Goal: Task Accomplishment & Management: Complete application form

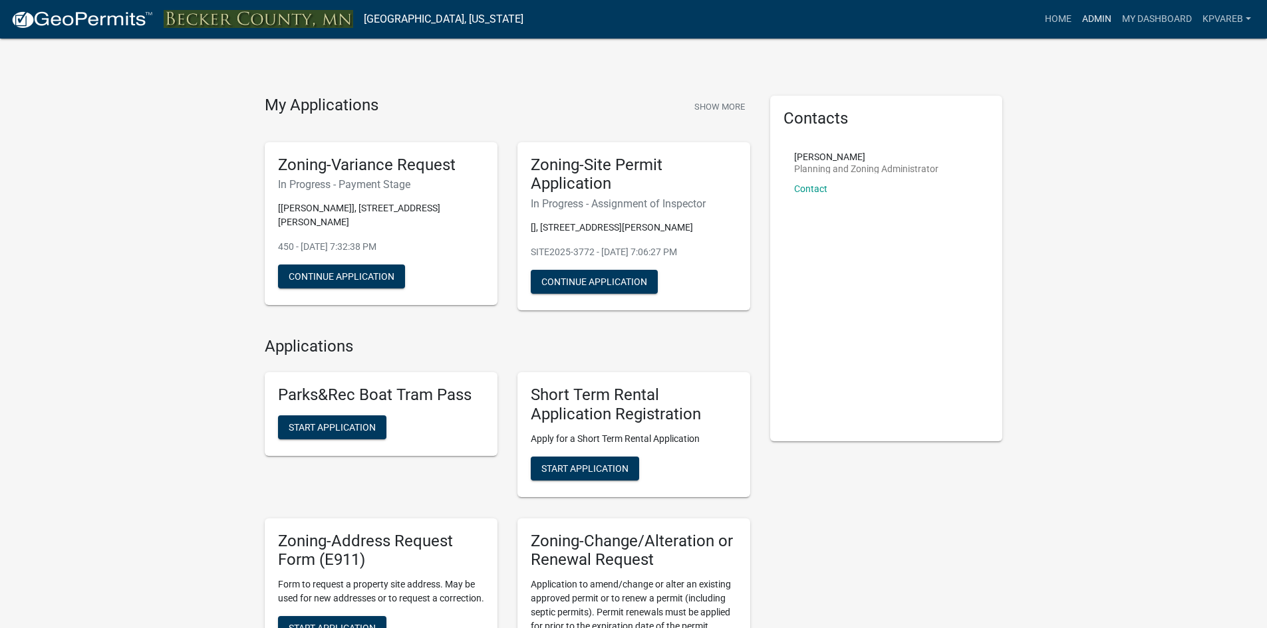
click at [1109, 18] on link "Admin" at bounding box center [1097, 19] width 40 height 25
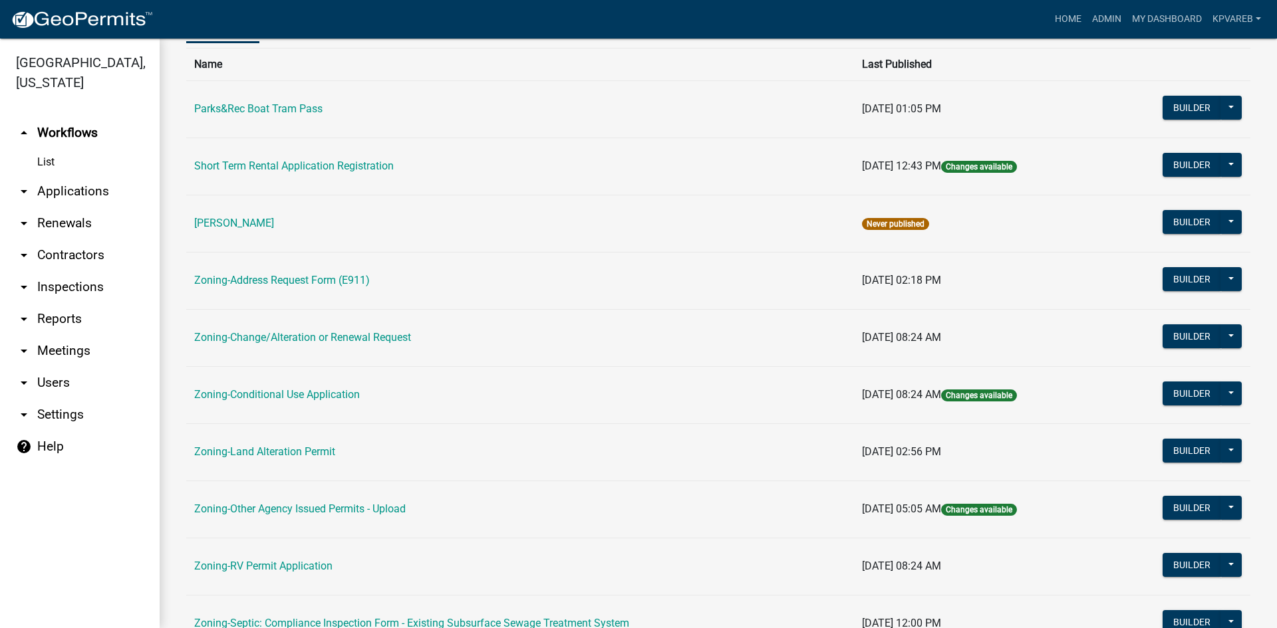
scroll to position [382, 0]
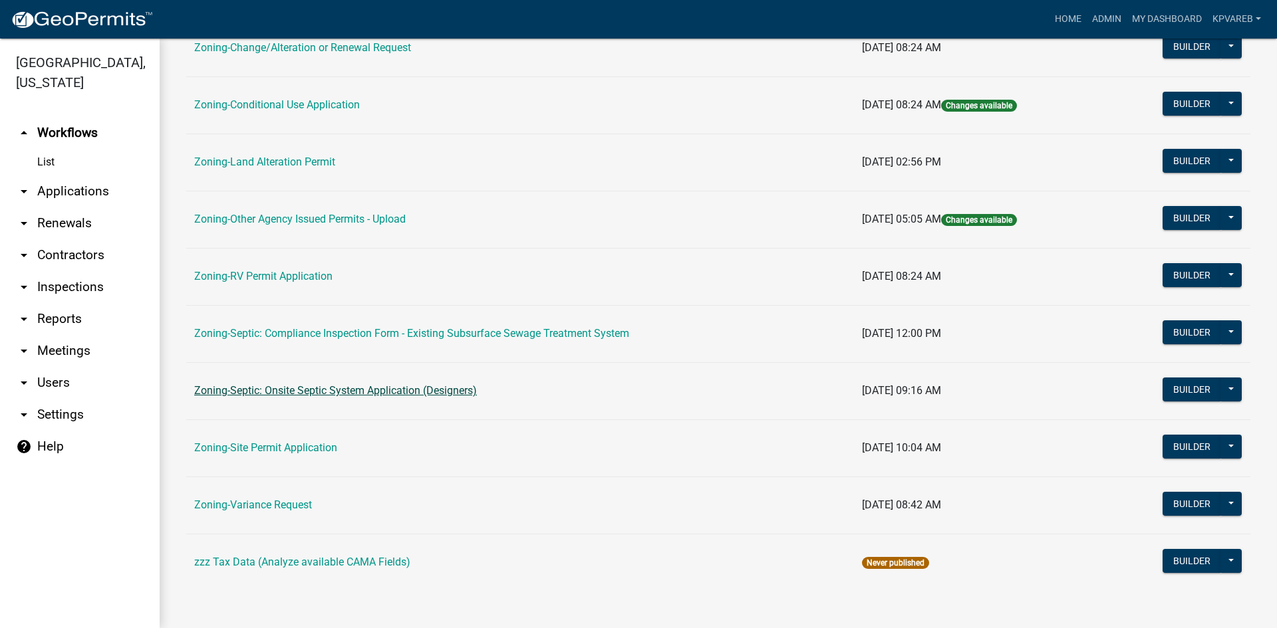
click at [359, 388] on link "Zoning-Septic: Onsite Septic System Application (Designers)" at bounding box center [335, 390] width 283 height 13
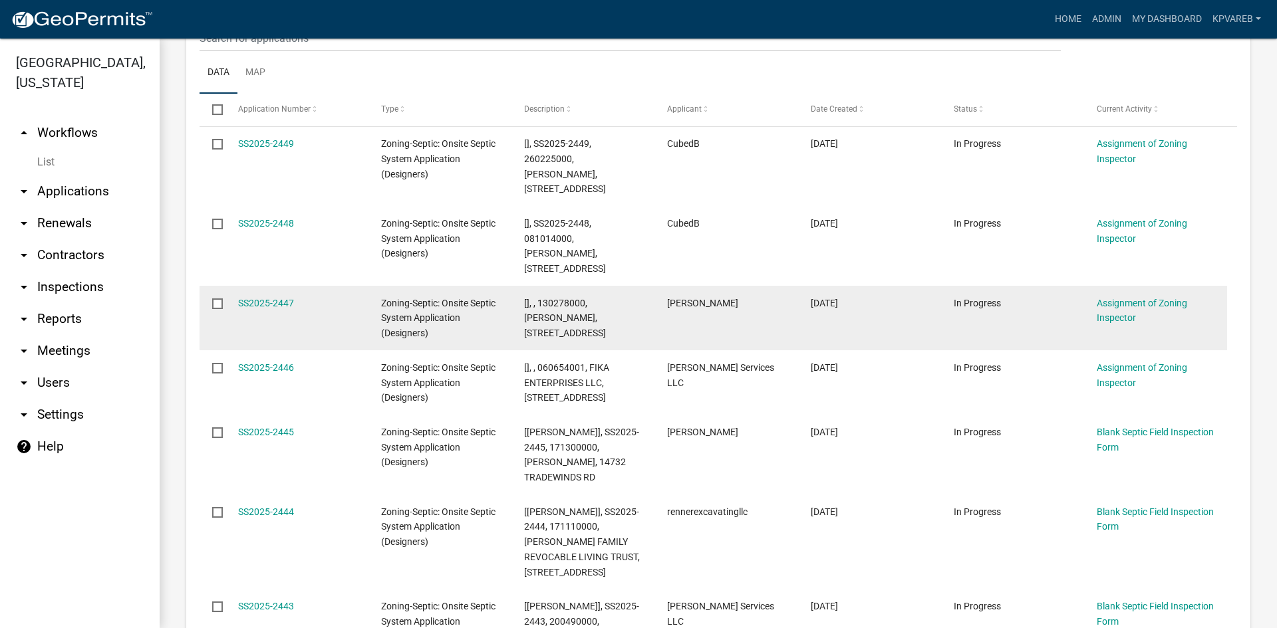
scroll to position [333, 0]
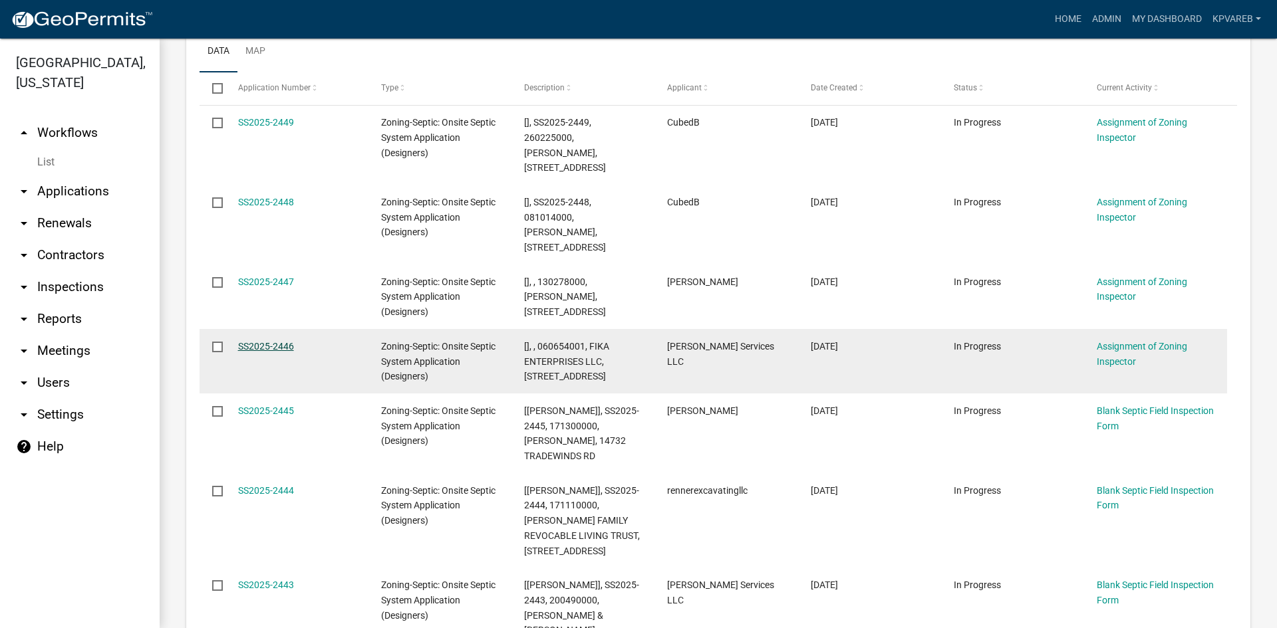
click at [260, 341] on link "SS2025-2446" at bounding box center [266, 346] width 56 height 11
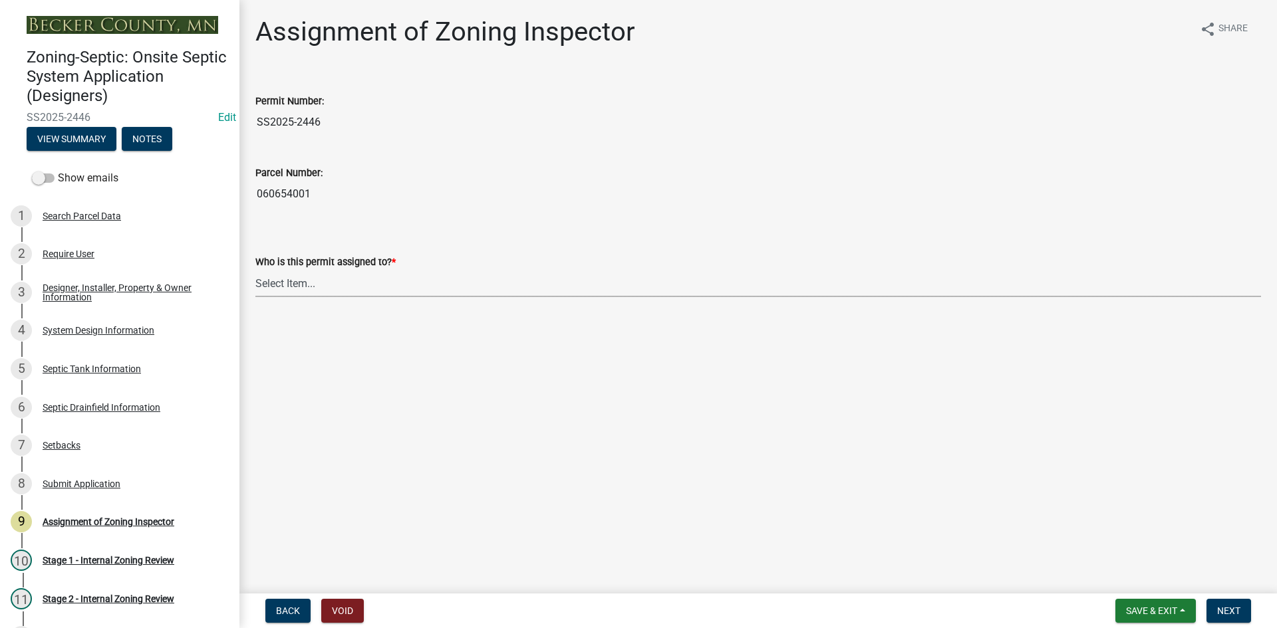
click at [303, 287] on select "Select Item... [PERSON_NAME] [PERSON_NAME] [PERSON_NAME] [PERSON_NAME] [PERSON_…" at bounding box center [758, 283] width 1006 height 27
click at [255, 270] on select "Select Item... [PERSON_NAME] [PERSON_NAME] [PERSON_NAME] [PERSON_NAME] [PERSON_…" at bounding box center [758, 283] width 1006 height 27
select select "7bfe52ba-73b7-4ac1-9bde-d3bb601555ca"
click at [1239, 613] on span "Next" at bounding box center [1228, 611] width 23 height 11
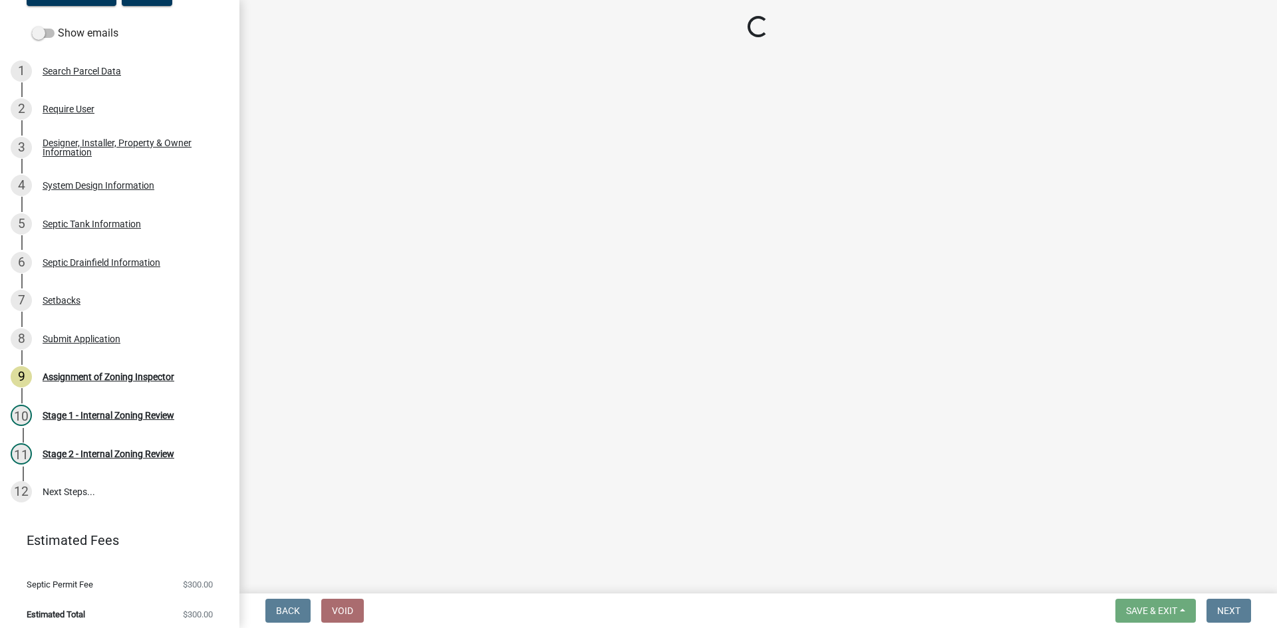
scroll to position [152, 0]
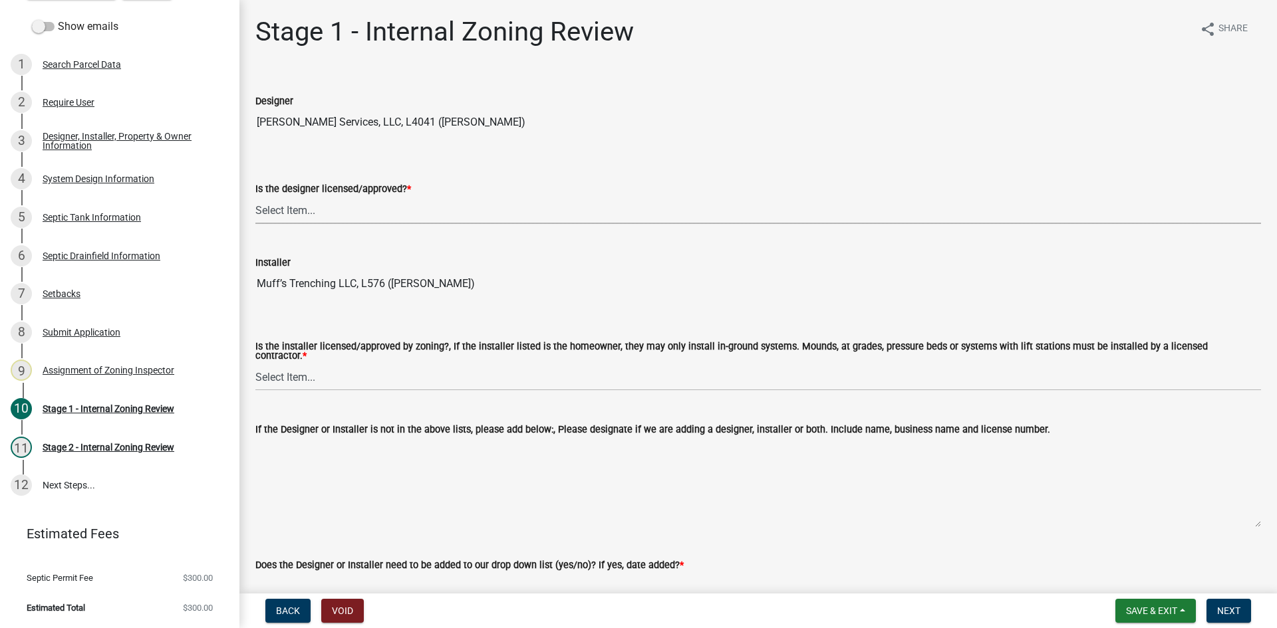
click at [304, 214] on select "Select Item... Yes No" at bounding box center [758, 210] width 1006 height 27
click at [255, 197] on select "Select Item... Yes No" at bounding box center [758, 210] width 1006 height 27
select select "49e49f1e-3b32-4342-8c2e-9cbd4919fe4d"
click at [295, 378] on select "Select Item... Yes No" at bounding box center [758, 377] width 1006 height 27
click at [255, 364] on select "Select Item... Yes No" at bounding box center [758, 377] width 1006 height 27
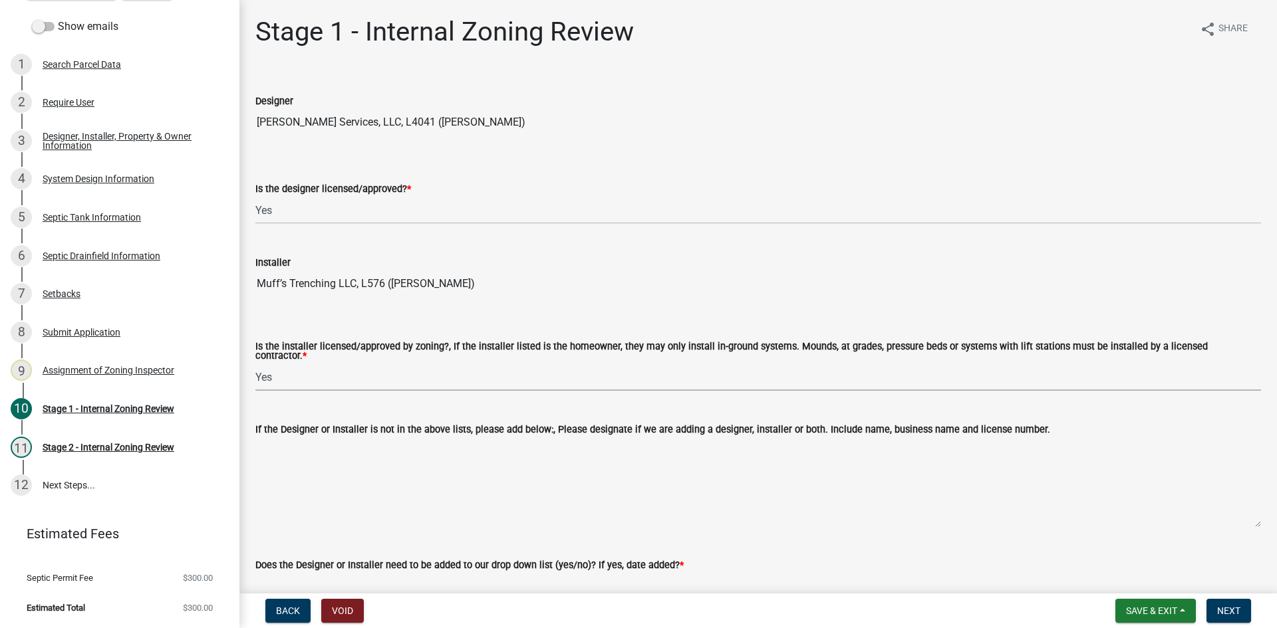
select select "ca07ae0a-7638-46ff-ada2-c67ca3524324"
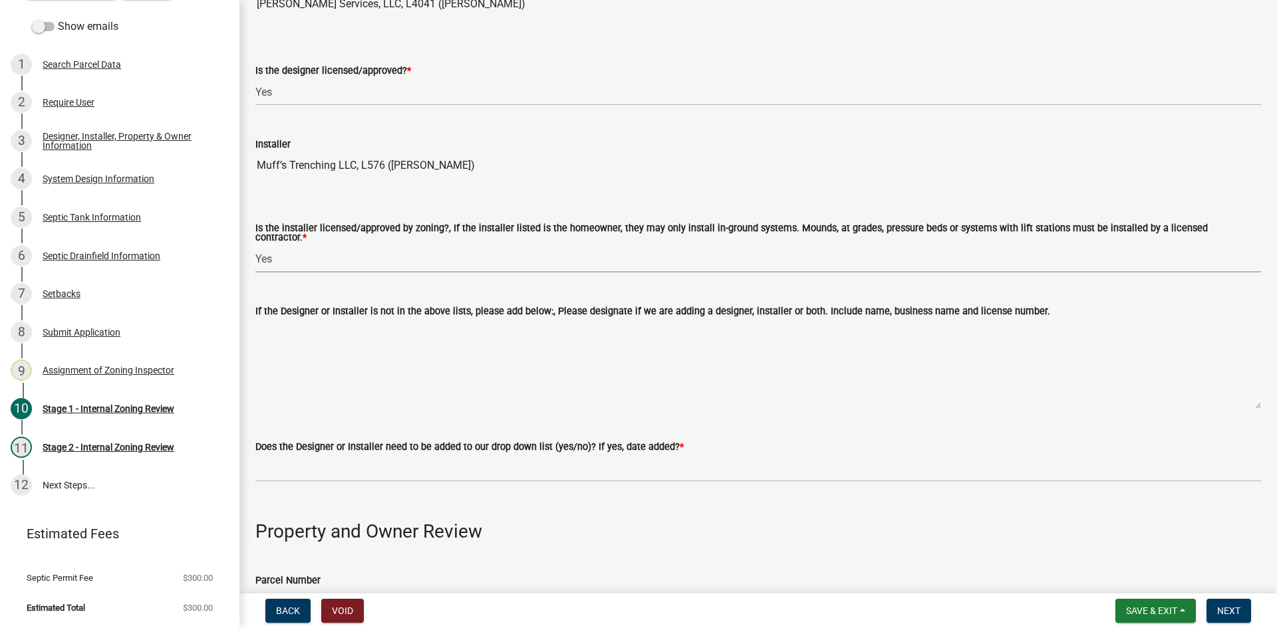
scroll to position [333, 0]
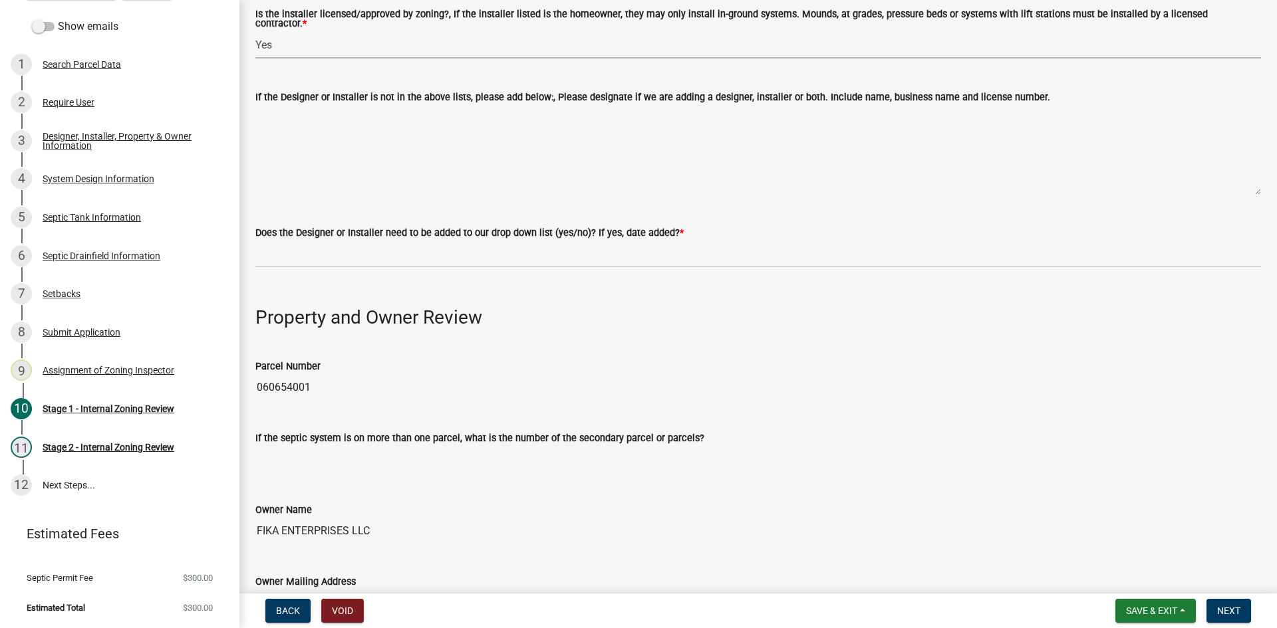
click at [298, 272] on wm-data-entity-input "Does the Designer or Installer need to be added to our drop down list (yes/no)?…" at bounding box center [758, 242] width 1006 height 72
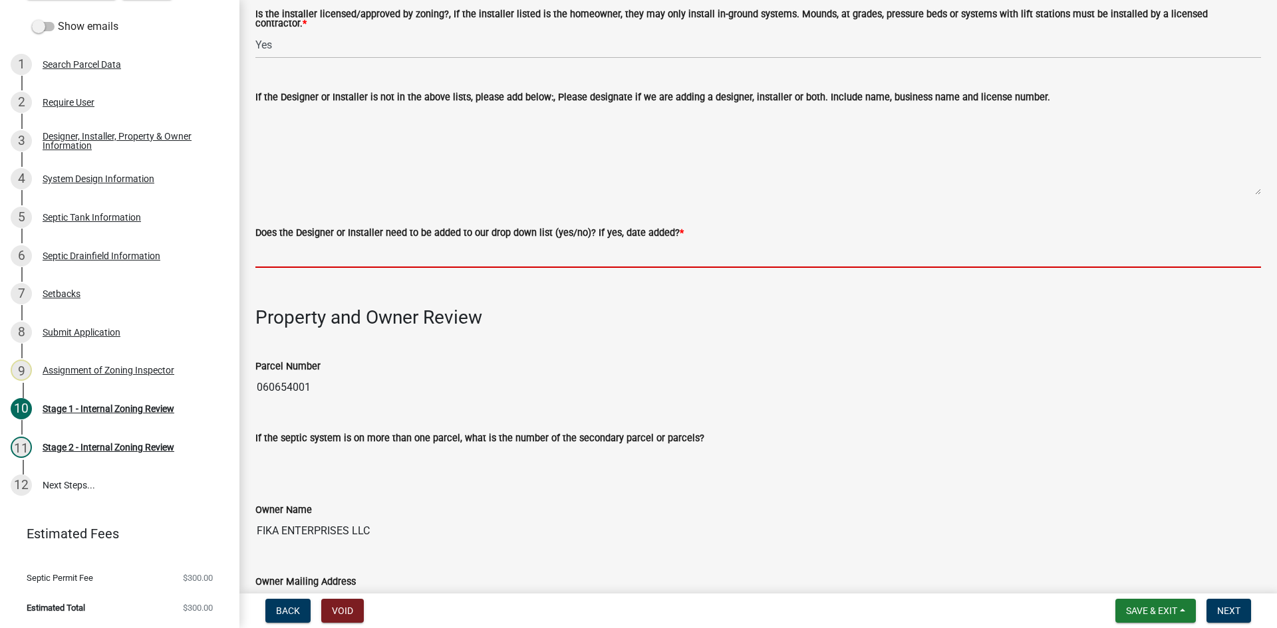
click at [304, 257] on input "Does the Designer or Installer need to be added to our drop down list (yes/no)?…" at bounding box center [758, 254] width 1006 height 27
type input "NO"
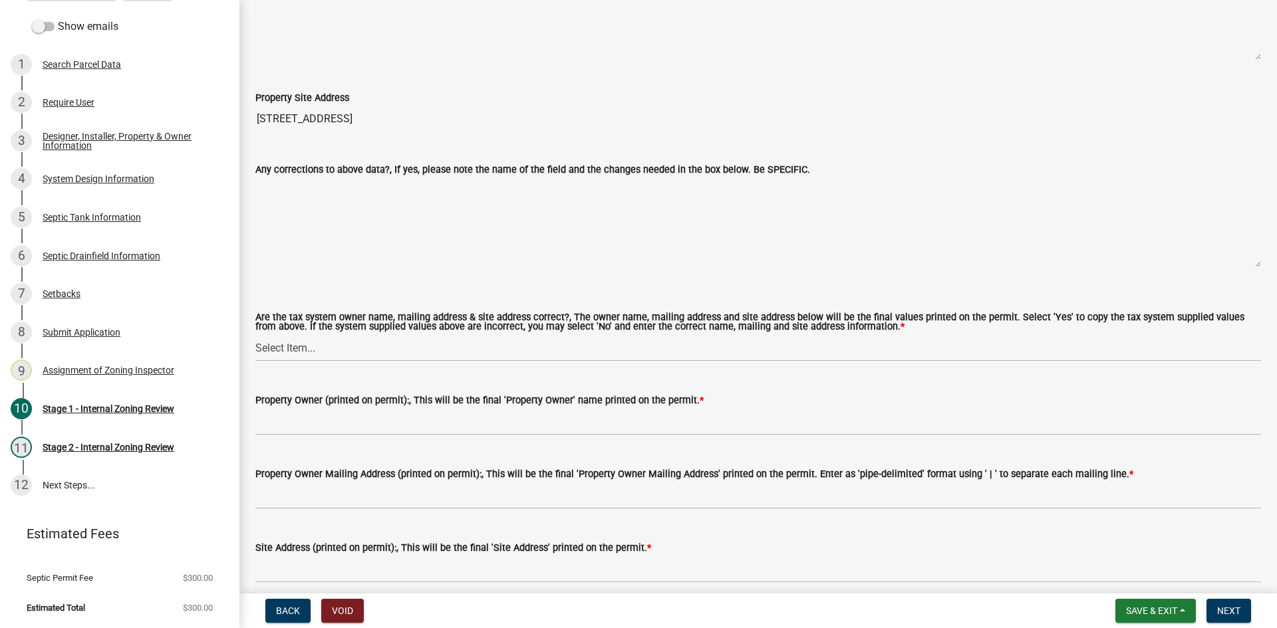
scroll to position [1064, 0]
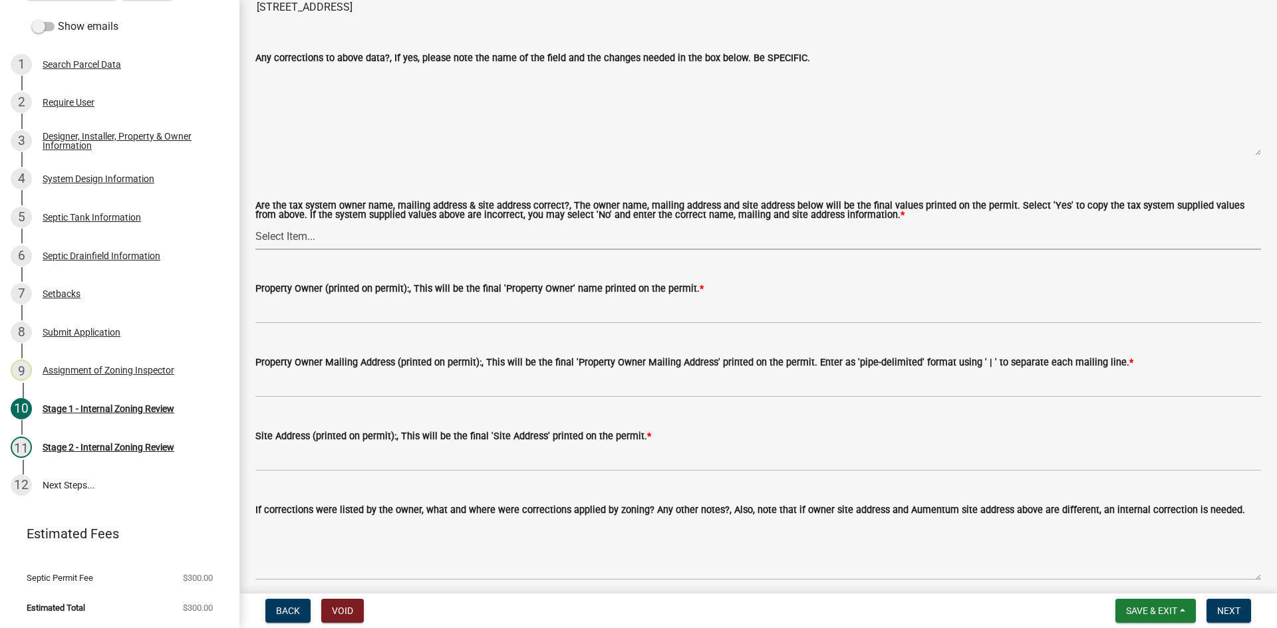
click at [275, 227] on select "Select Item... Yes No" at bounding box center [758, 236] width 1006 height 27
click at [255, 223] on select "Select Item... Yes No" at bounding box center [758, 236] width 1006 height 27
select select "ec75a761-93b4-47c5-8535-fea253c32937"
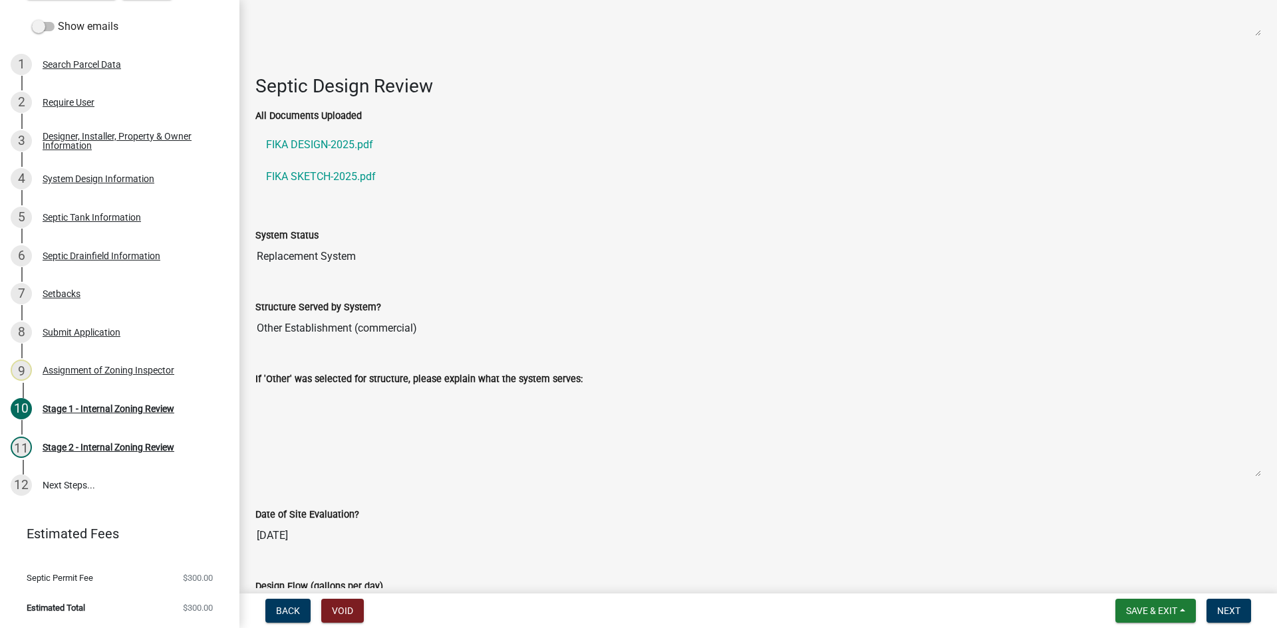
scroll to position [1814, 0]
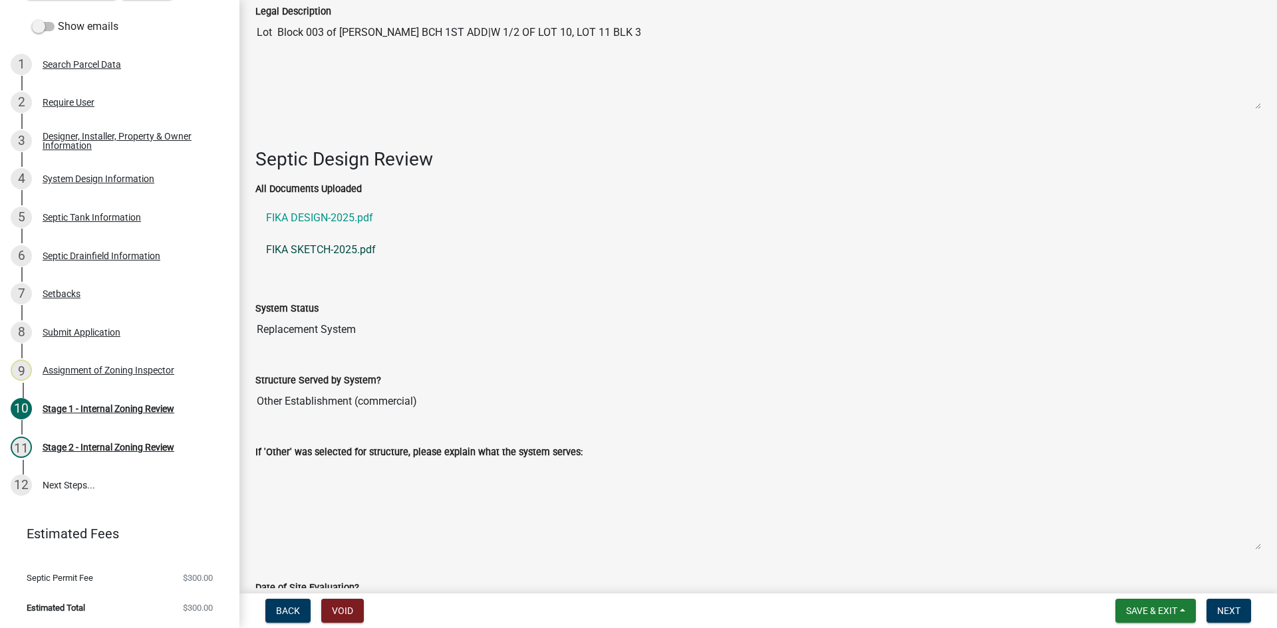
click at [325, 245] on link "FIKA SKETCH-2025.pdf" at bounding box center [758, 250] width 1006 height 32
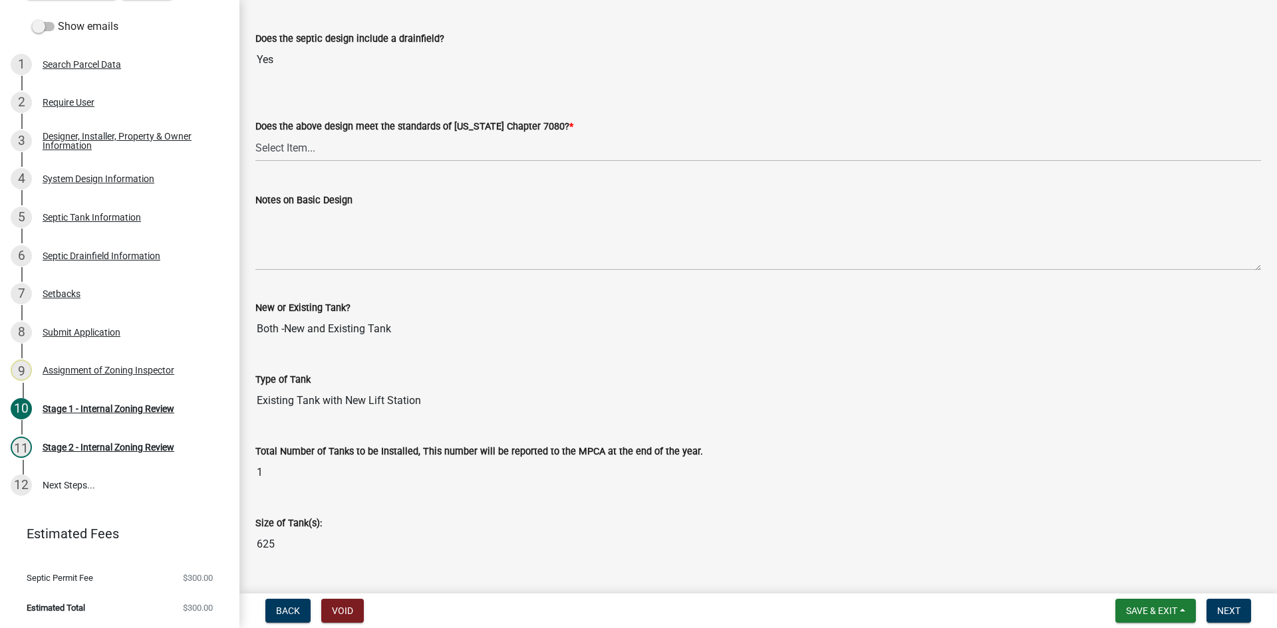
scroll to position [3011, 0]
click at [275, 142] on select "Select Item... Yes No" at bounding box center [758, 146] width 1006 height 27
click at [255, 133] on select "Select Item... Yes No" at bounding box center [758, 146] width 1006 height 27
select select "bcbb982e-a48c-4b4a-a83b-ed1363446a86"
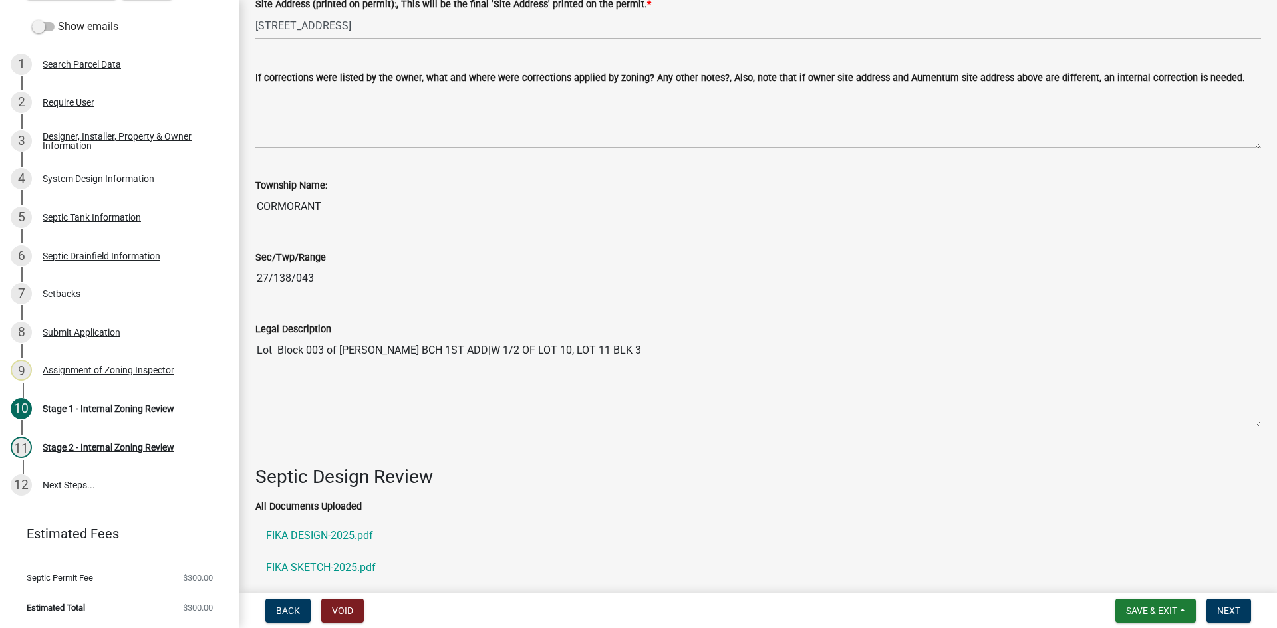
scroll to position [1681, 0]
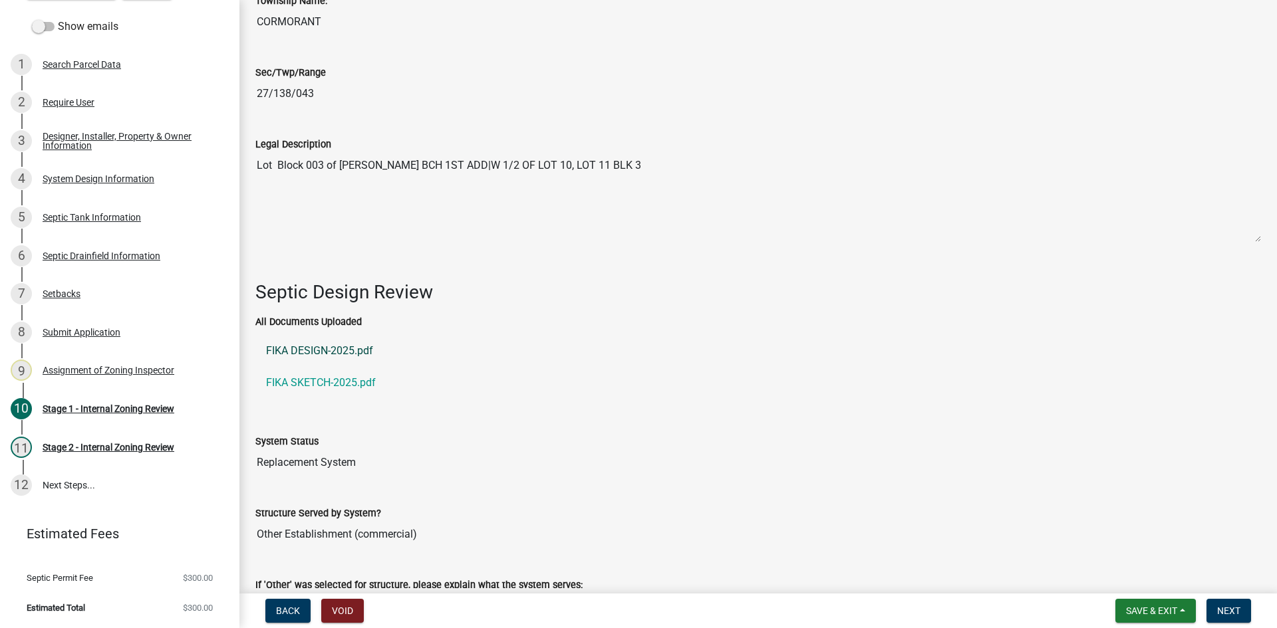
click at [331, 346] on link "FIKA DESIGN-2025.pdf" at bounding box center [758, 351] width 1006 height 32
